Goal: Navigation & Orientation: Understand site structure

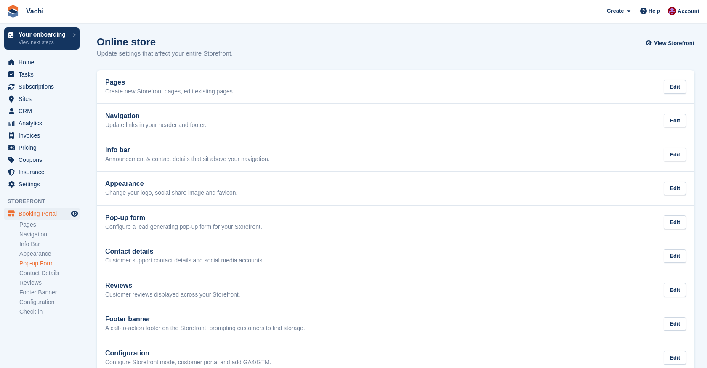
click at [58, 264] on link "Pop-up Form" at bounding box center [49, 264] width 60 height 8
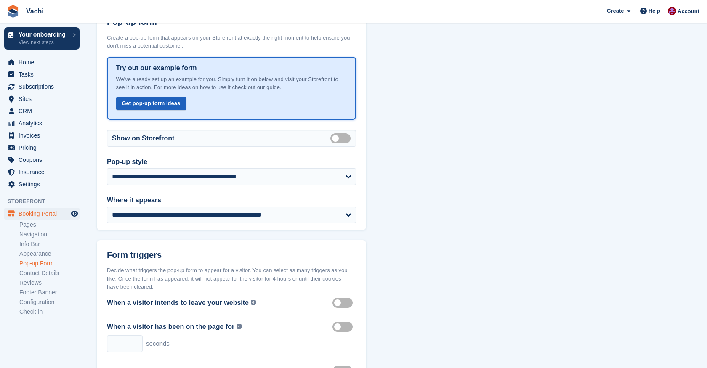
scroll to position [56, 0]
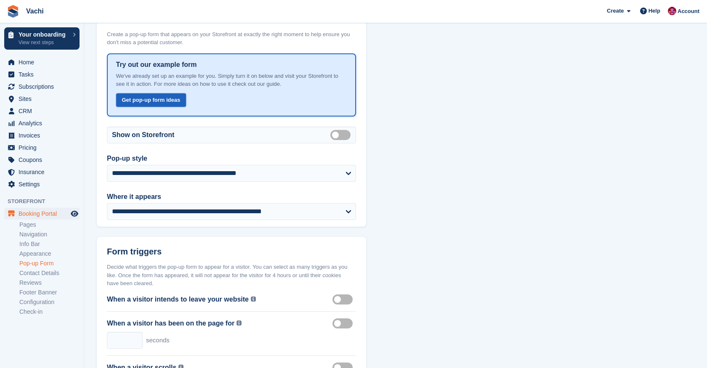
click at [169, 96] on link "Get pop-up form ideas" at bounding box center [151, 100] width 70 height 14
click at [40, 226] on link "Pages" at bounding box center [49, 225] width 60 height 8
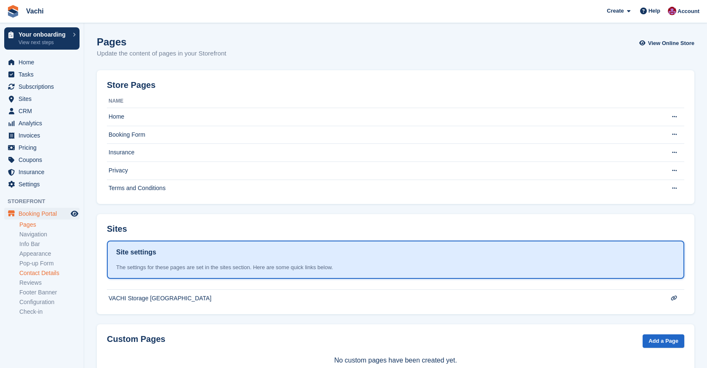
click at [52, 276] on link "Contact Details" at bounding box center [49, 273] width 60 height 8
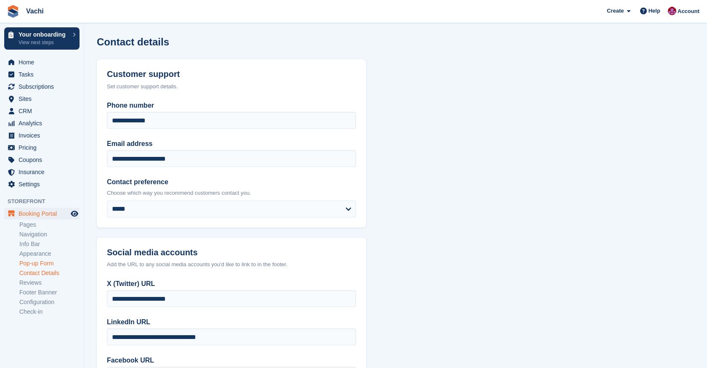
click at [50, 264] on link "Pop-up Form" at bounding box center [49, 264] width 60 height 8
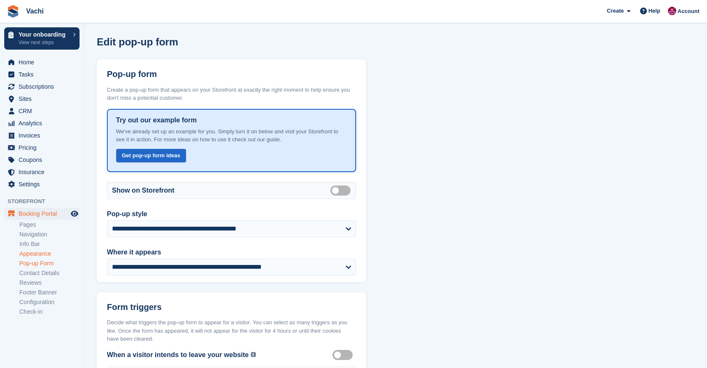
click at [48, 251] on link "Appearance" at bounding box center [49, 254] width 60 height 8
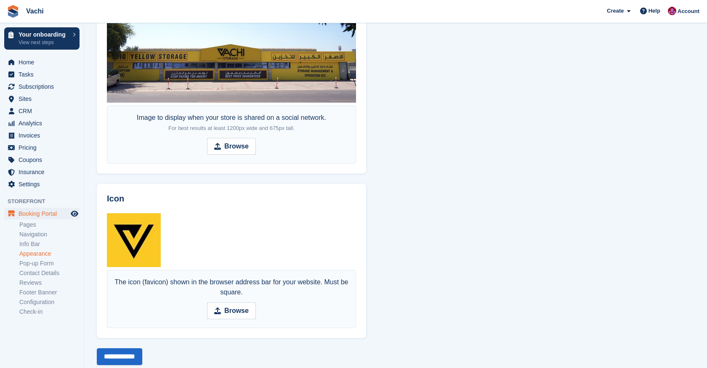
scroll to position [570, 0]
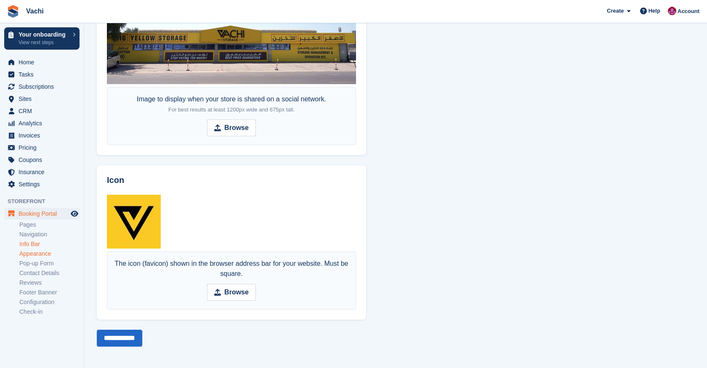
click at [33, 245] on link "Info Bar" at bounding box center [49, 244] width 60 height 8
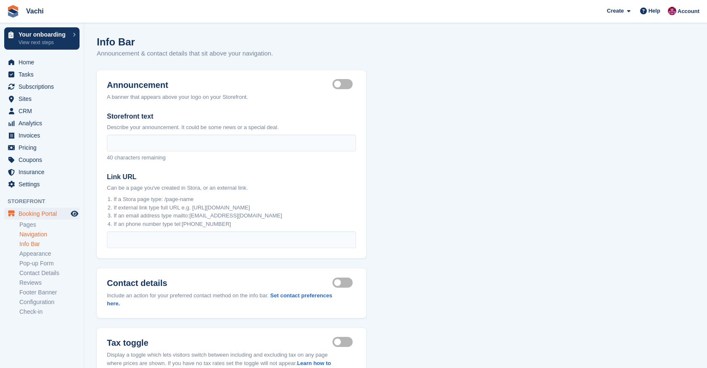
click at [39, 234] on link "Navigation" at bounding box center [49, 235] width 60 height 8
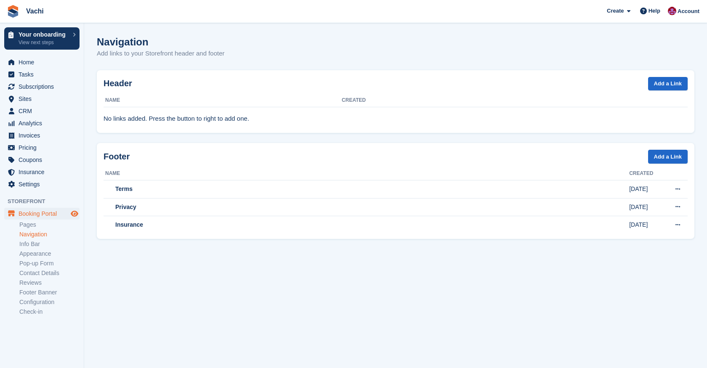
click at [74, 214] on icon "Preview store" at bounding box center [75, 213] width 8 height 7
click at [38, 257] on link "Appearance" at bounding box center [49, 254] width 60 height 8
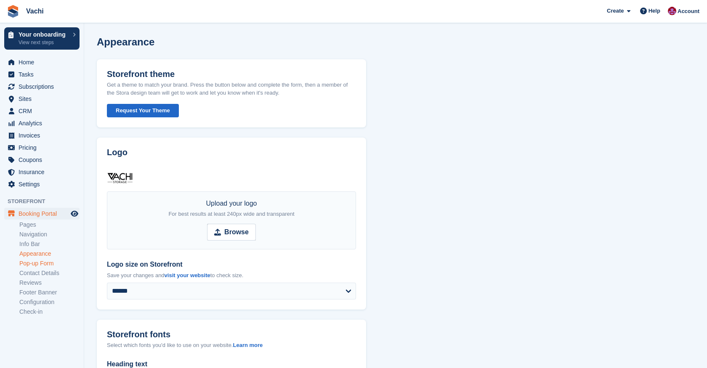
click at [37, 264] on link "Pop-up Form" at bounding box center [49, 264] width 60 height 8
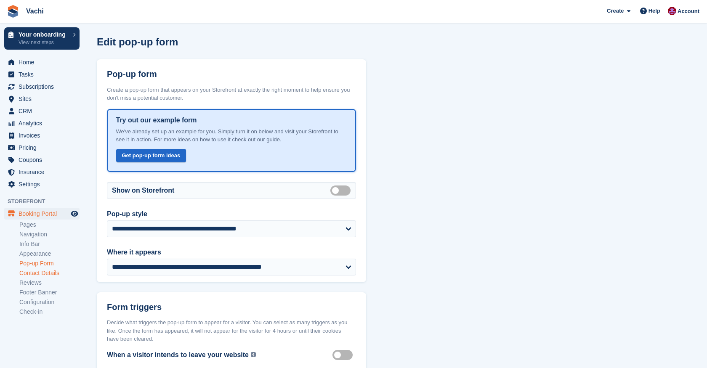
click at [37, 271] on link "Contact Details" at bounding box center [49, 273] width 60 height 8
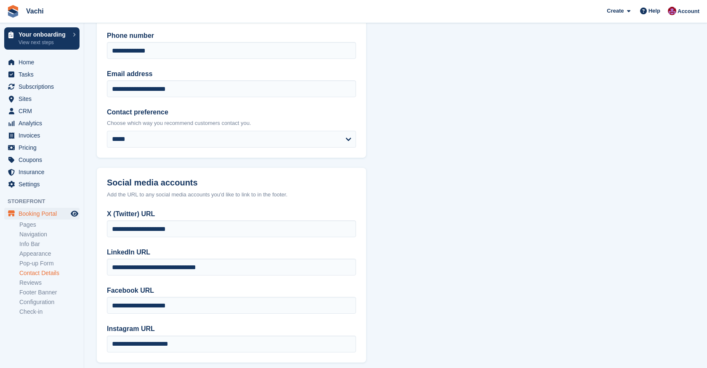
scroll to position [114, 0]
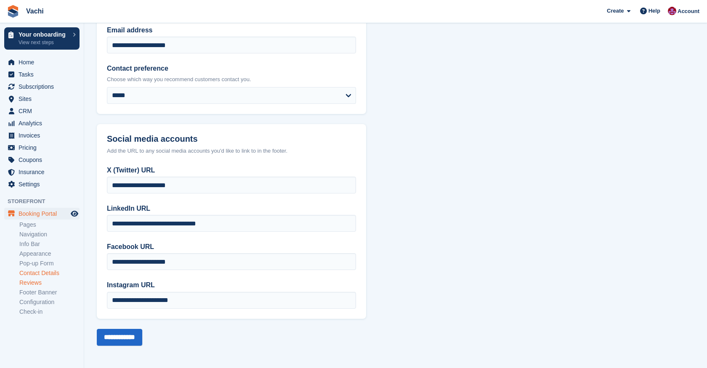
click at [32, 284] on link "Reviews" at bounding box center [49, 283] width 60 height 8
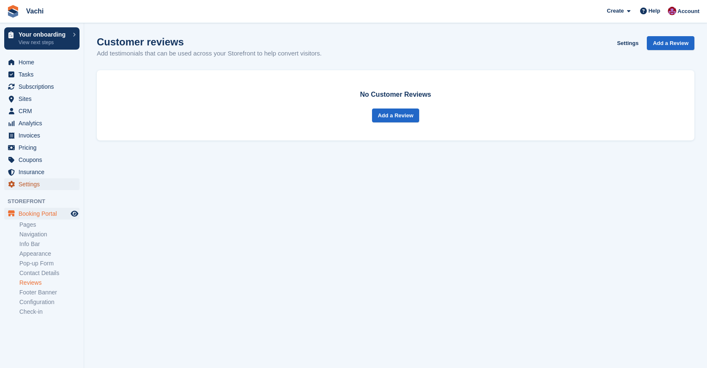
click at [36, 184] on span "Settings" at bounding box center [44, 184] width 50 height 12
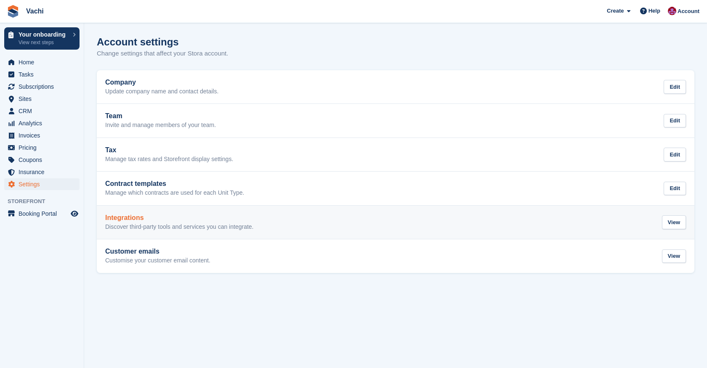
click at [138, 218] on h2 "Integrations" at bounding box center [179, 218] width 149 height 8
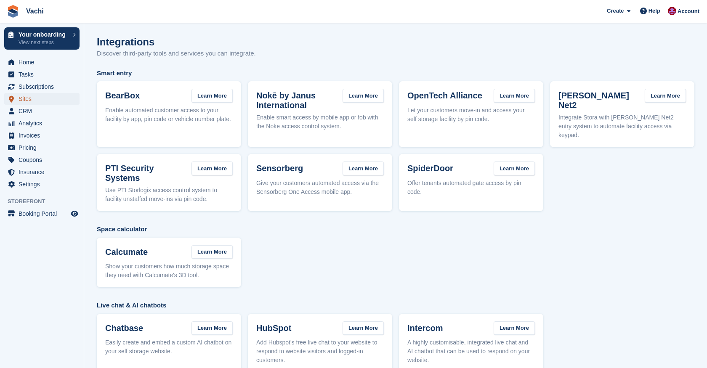
click at [39, 101] on span "Sites" at bounding box center [44, 99] width 50 height 12
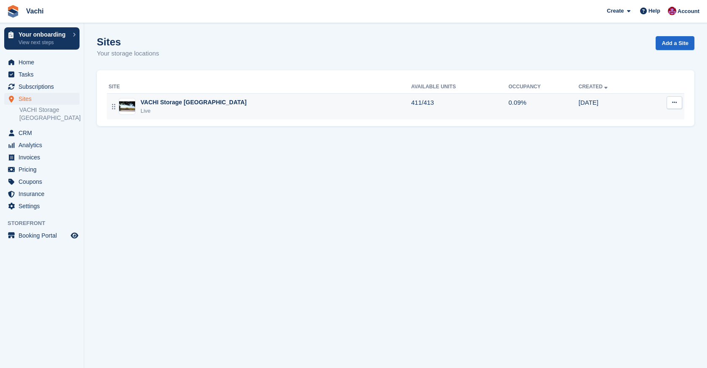
click at [169, 101] on div "VACHI Storage [GEOGRAPHIC_DATA]" at bounding box center [194, 102] width 106 height 9
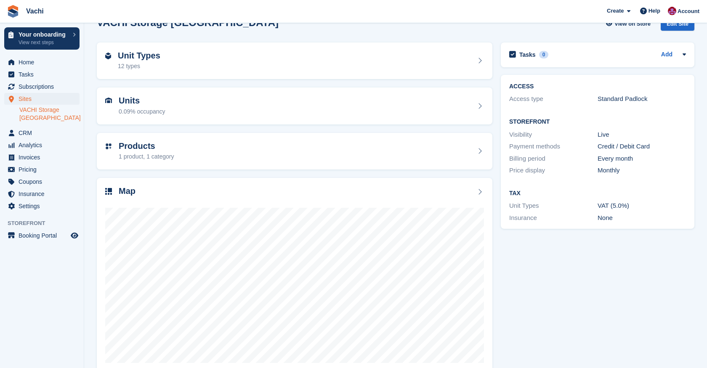
scroll to position [20, 0]
click at [141, 64] on div "12 types" at bounding box center [139, 65] width 42 height 9
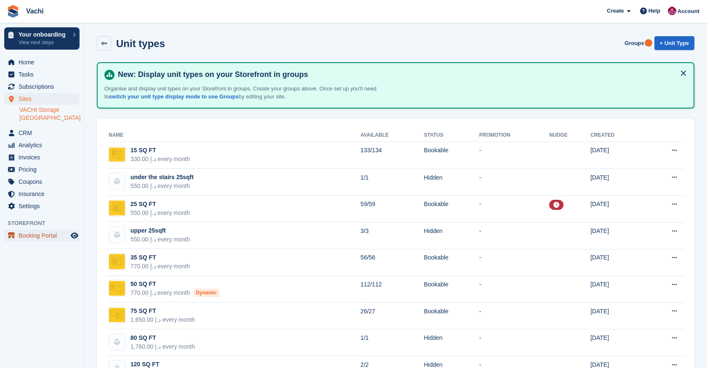
click at [42, 230] on span "Booking Portal" at bounding box center [44, 236] width 50 height 12
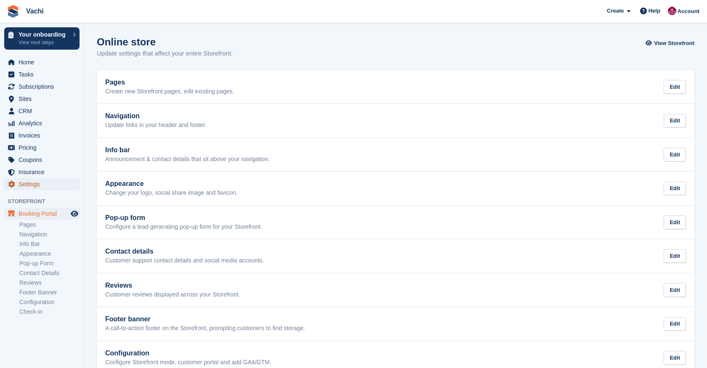
click at [38, 187] on span "Settings" at bounding box center [44, 184] width 50 height 12
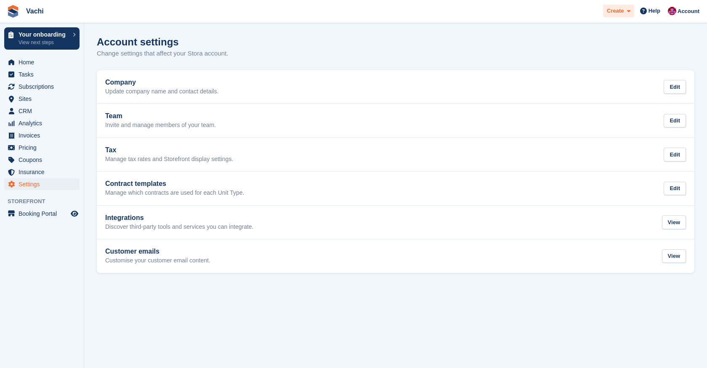
click at [619, 8] on span "Create" at bounding box center [615, 11] width 17 height 8
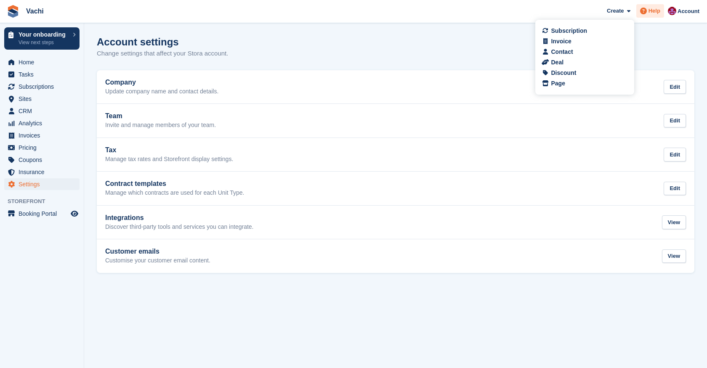
click at [650, 12] on span "Help" at bounding box center [654, 11] width 12 height 8
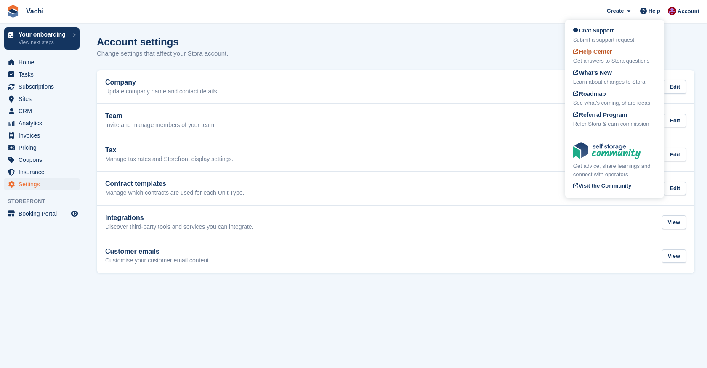
click at [600, 55] on span "Help Center" at bounding box center [592, 51] width 39 height 7
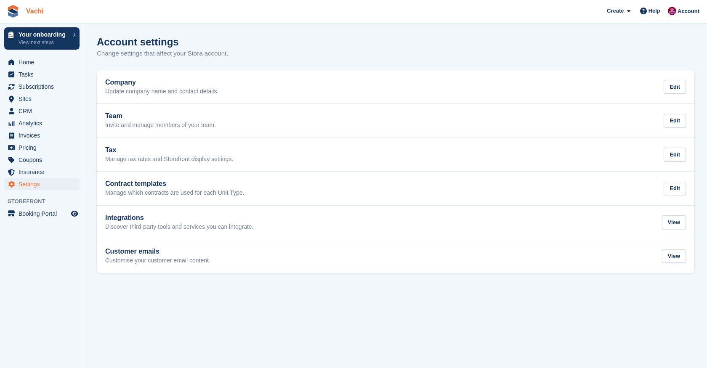
click at [30, 8] on link "Vachi" at bounding box center [35, 11] width 24 height 14
